Goal: Transaction & Acquisition: Purchase product/service

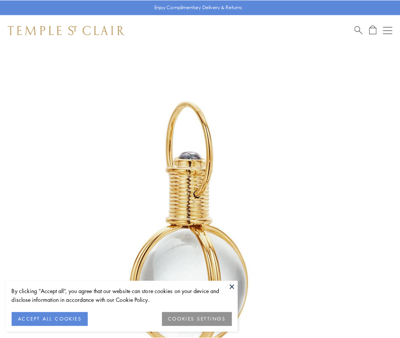
scroll to position [199, 0]
